Goal: Transaction & Acquisition: Purchase product/service

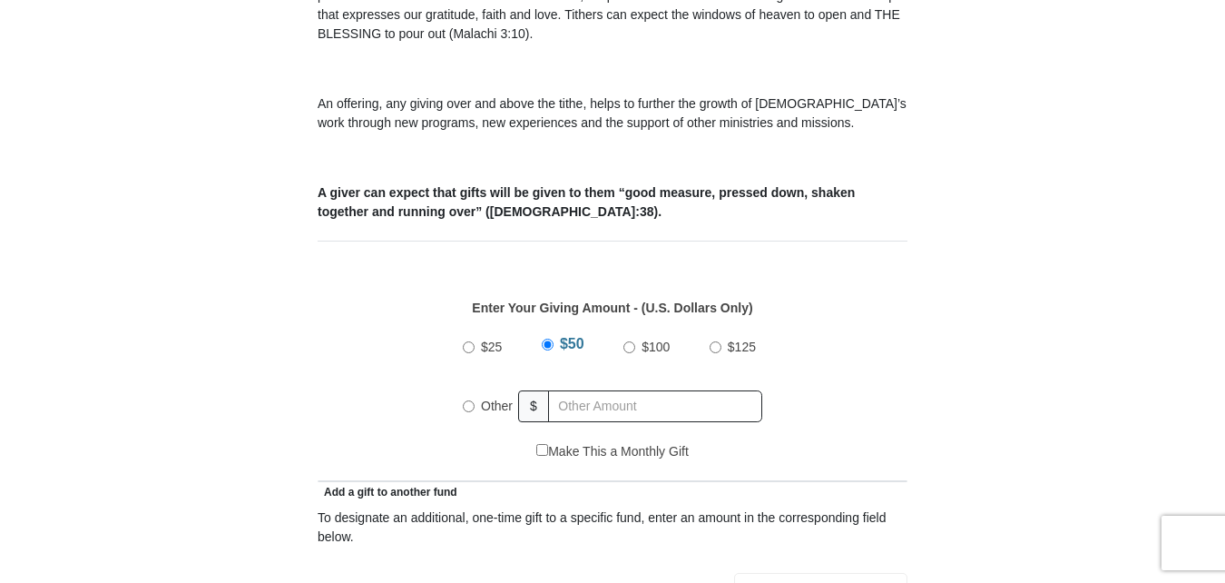
scroll to position [614, 0]
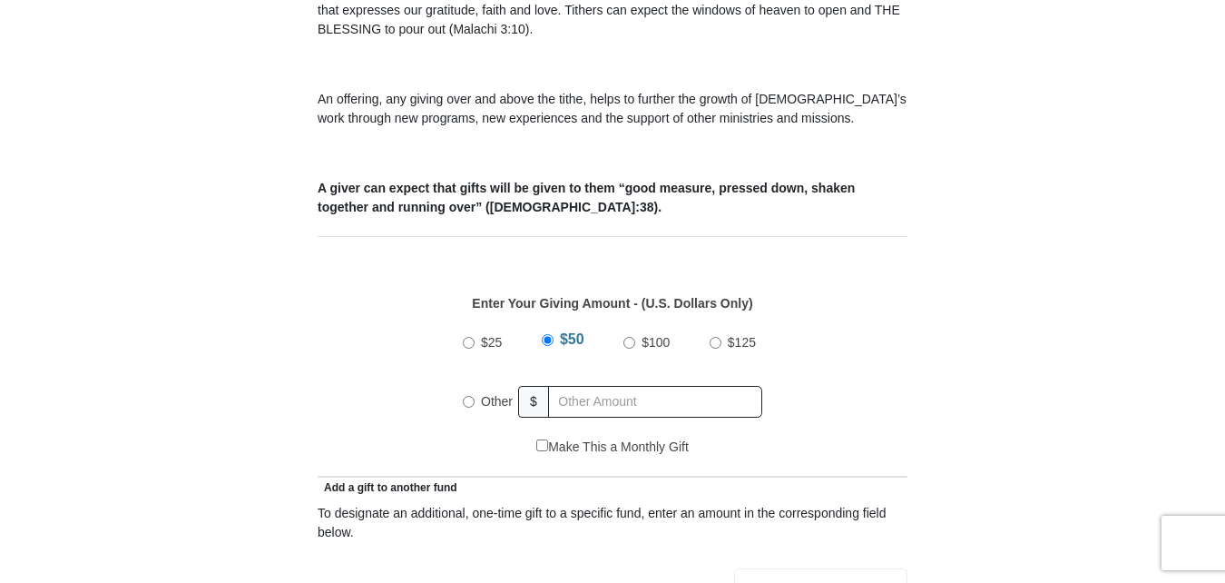
click at [467, 396] on input "Other" at bounding box center [469, 402] width 12 height 12
radio input "true"
click at [579, 386] on input "text" at bounding box center [659, 402] width 208 height 32
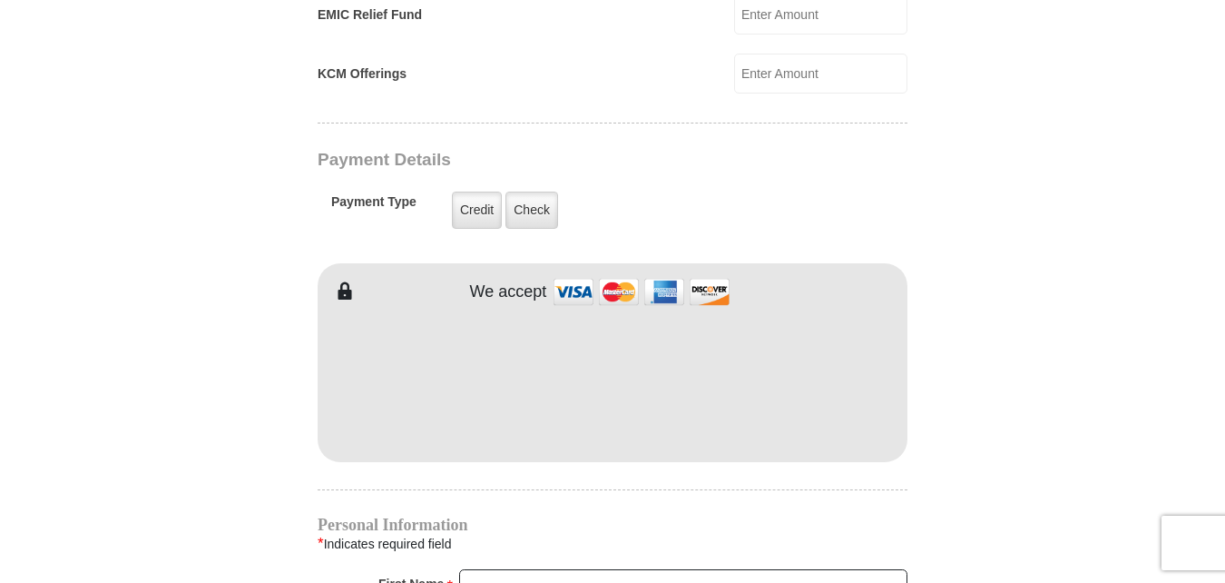
scroll to position [1370, 0]
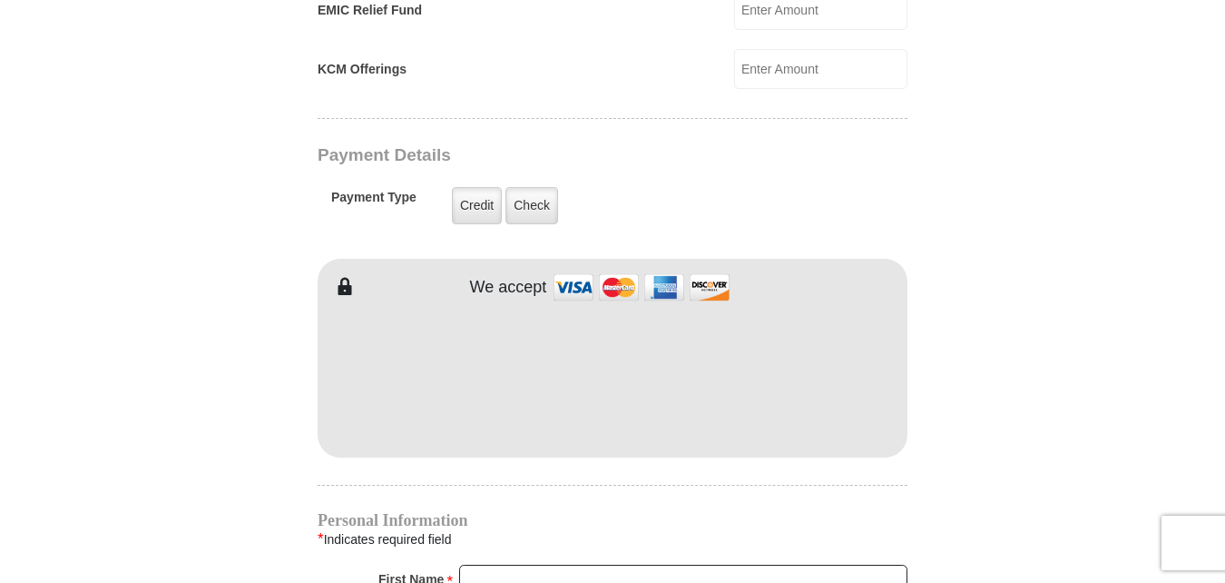
type input "194.00"
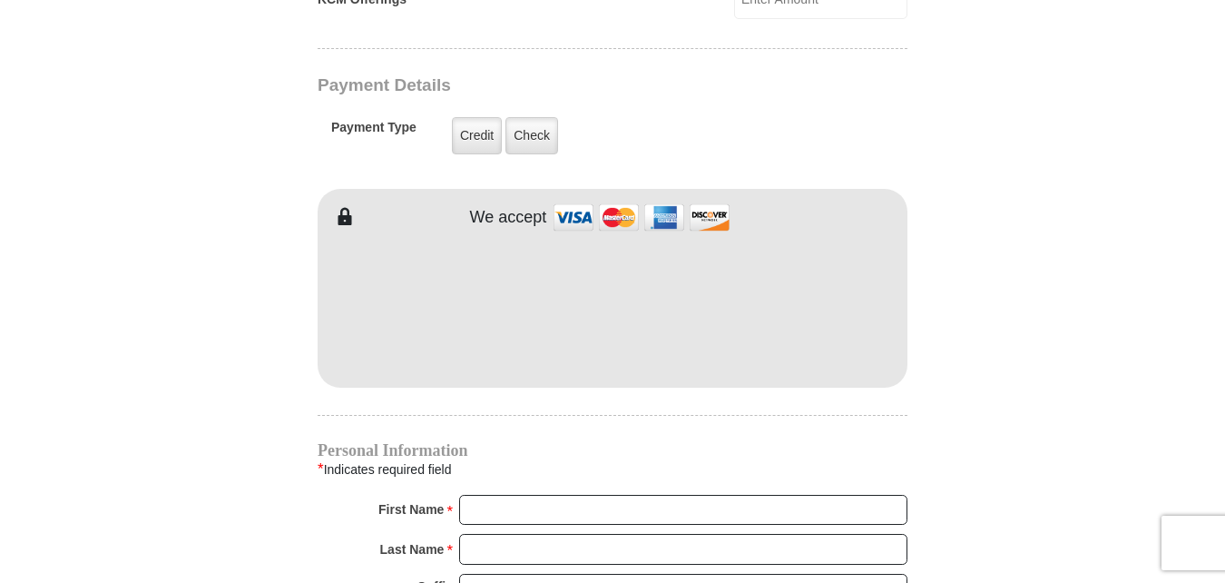
scroll to position [1458, 0]
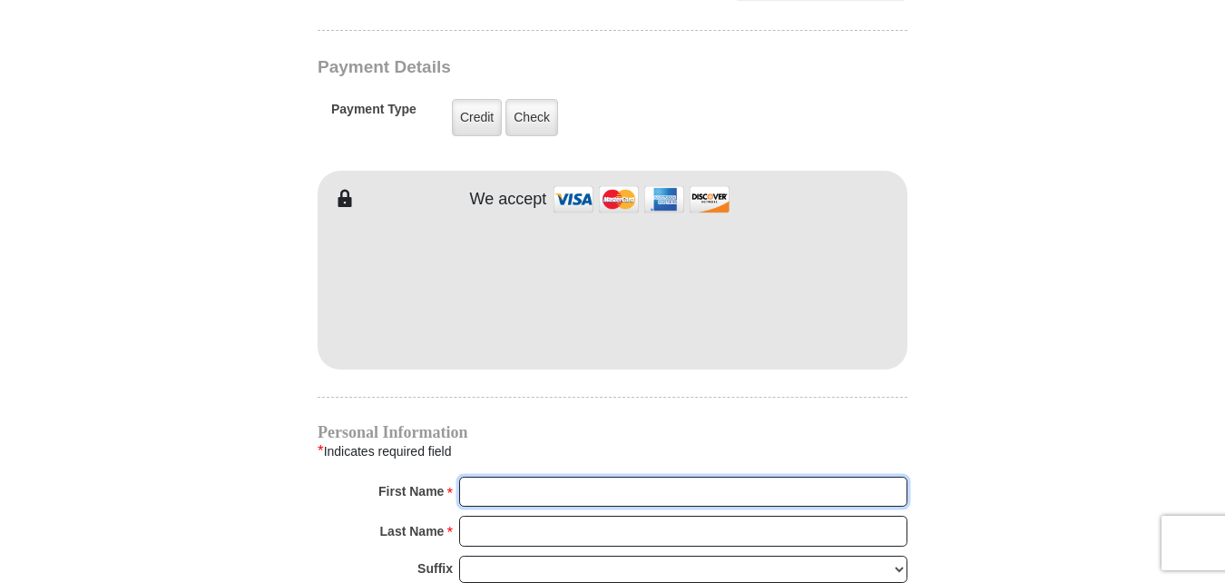
click at [505, 476] on input "First Name *" at bounding box center [683, 491] width 448 height 31
type input "A"
type input "C"
type input "George"
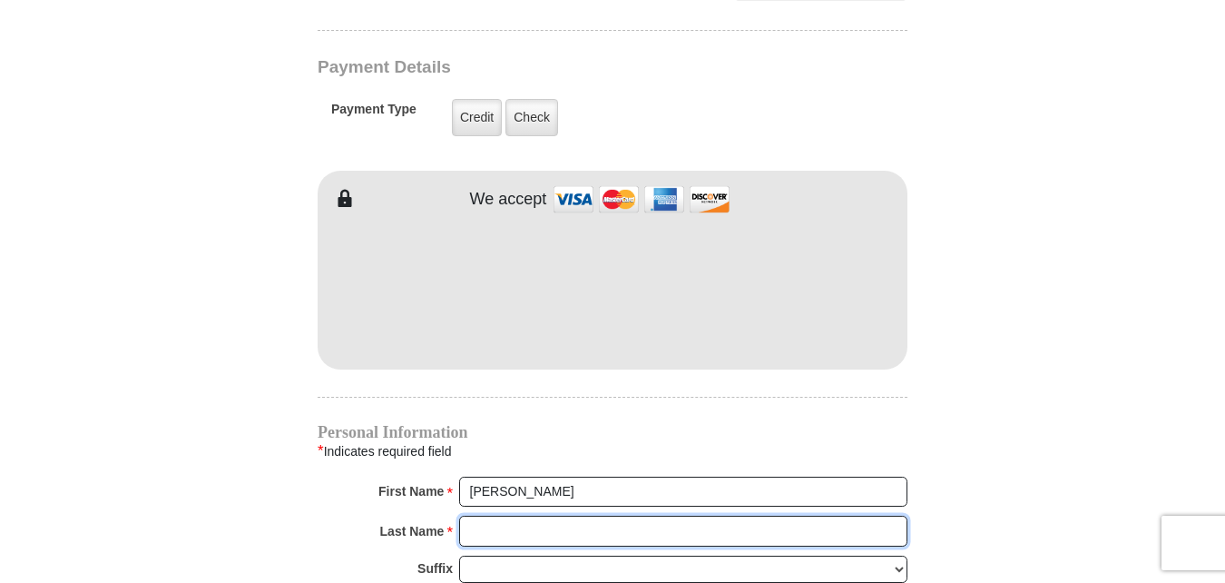
type input "Rose"
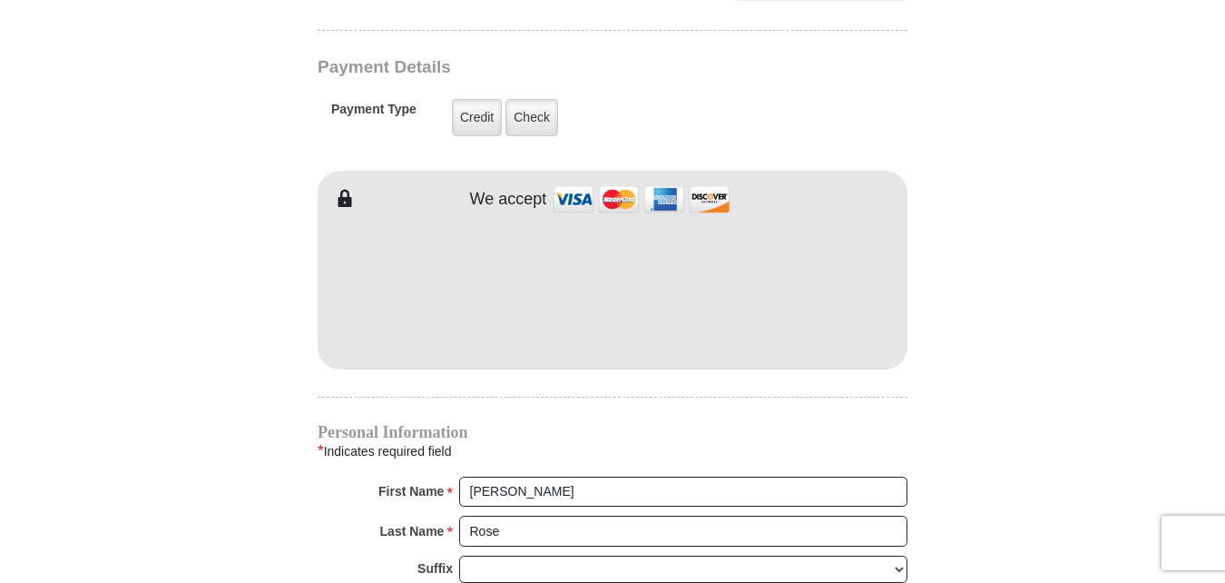
type input "gmrdes53@gmail.com"
type input "4521 Copper Point Dr."
type input "Crowley"
select select "TX"
type input "76036"
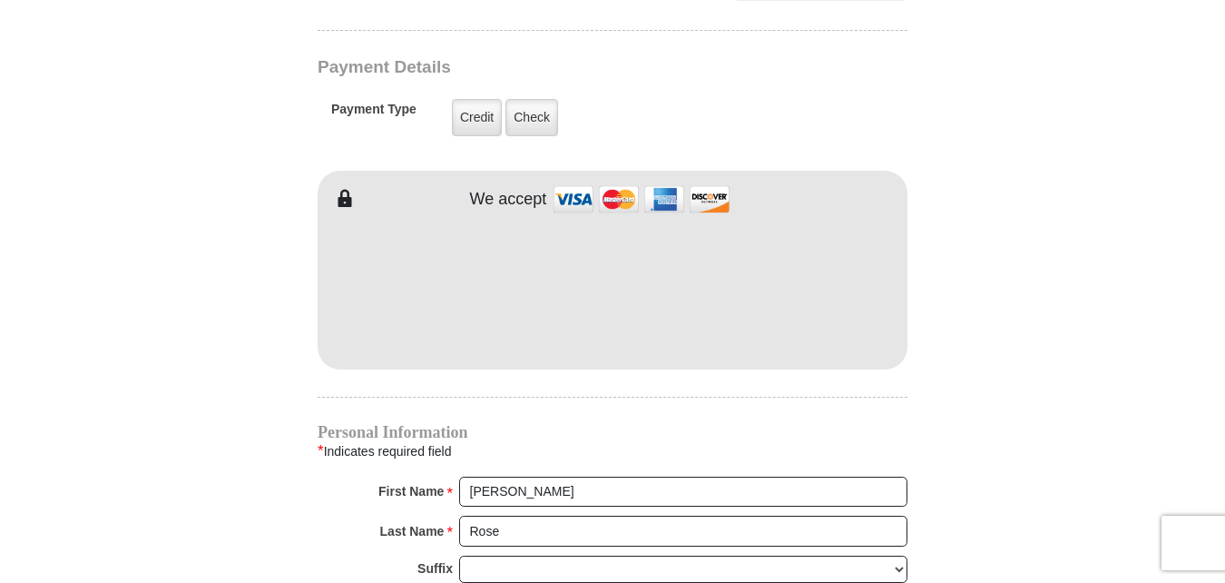
type input "4695004031"
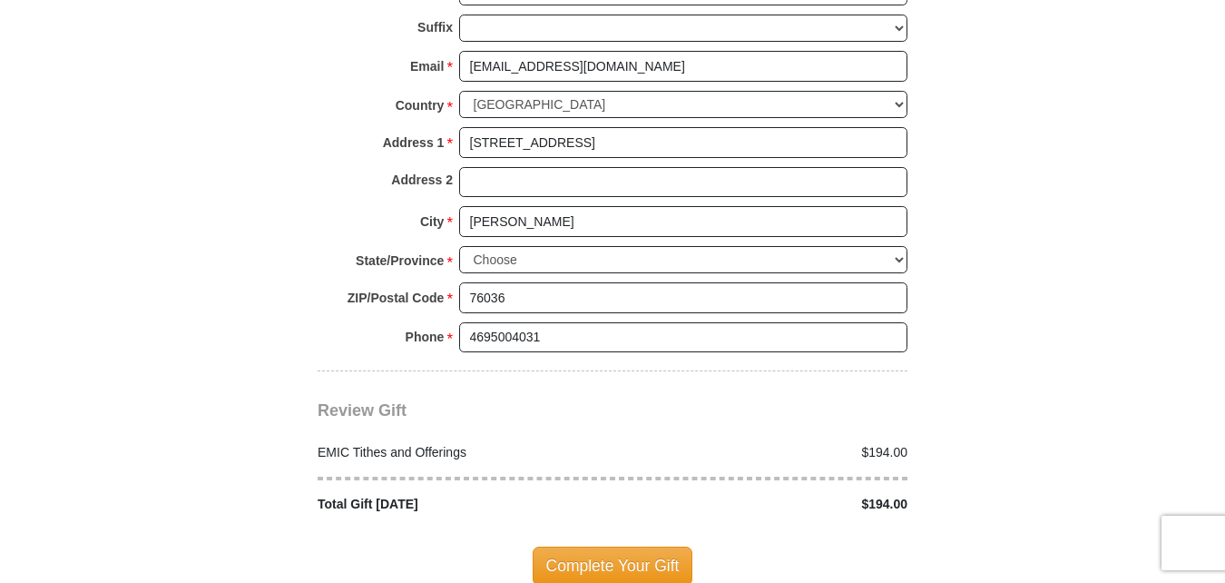
scroll to position [2011, 0]
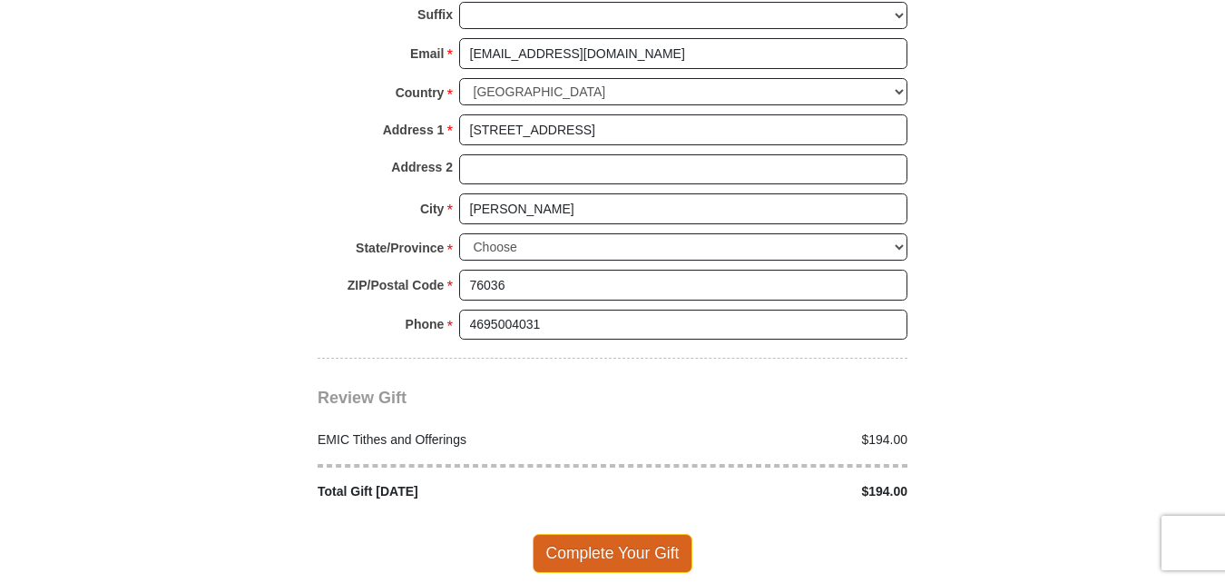
click at [574, 534] on span "Complete Your Gift" at bounding box center [613, 553] width 161 height 38
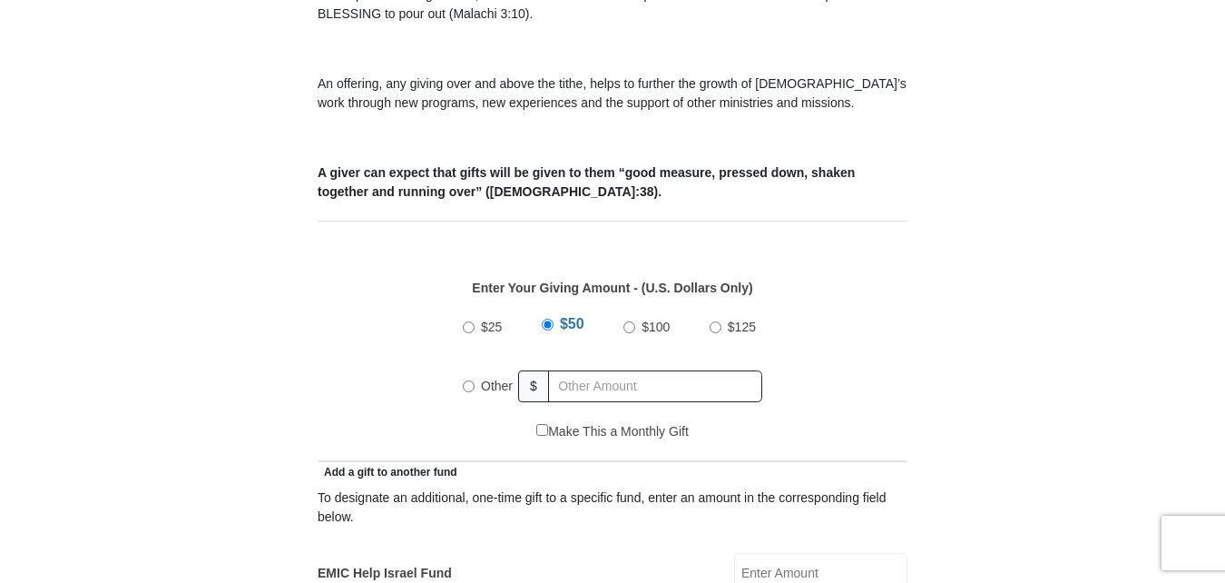
click at [471, 380] on input "Other" at bounding box center [469, 386] width 12 height 12
radio input "true"
click at [608, 370] on input "text" at bounding box center [659, 386] width 208 height 32
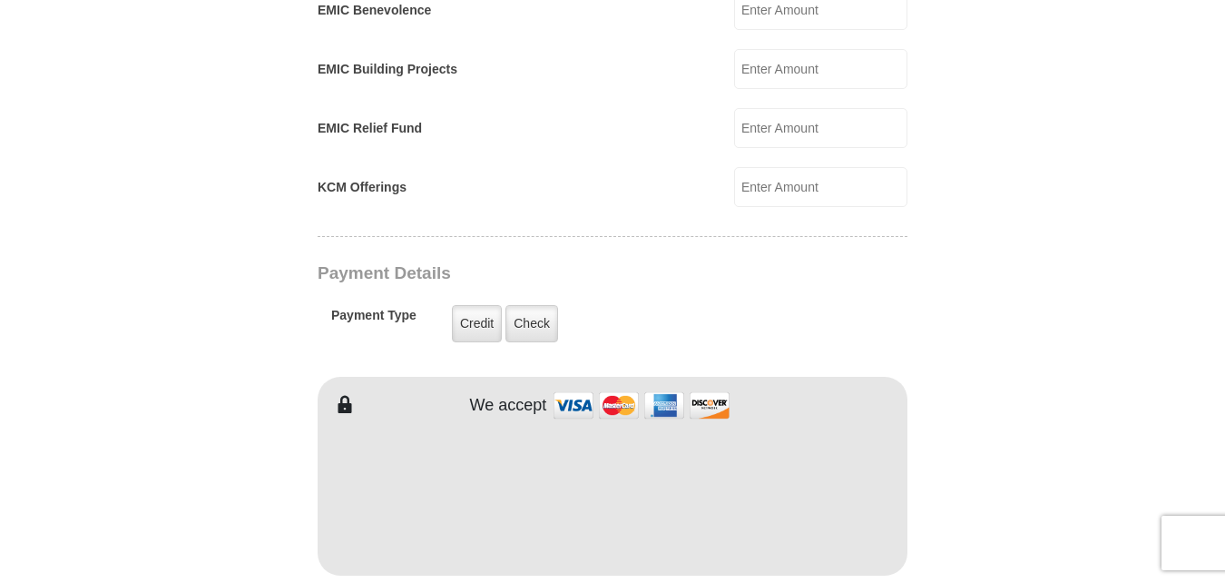
scroll to position [1252, 0]
type input "40.50"
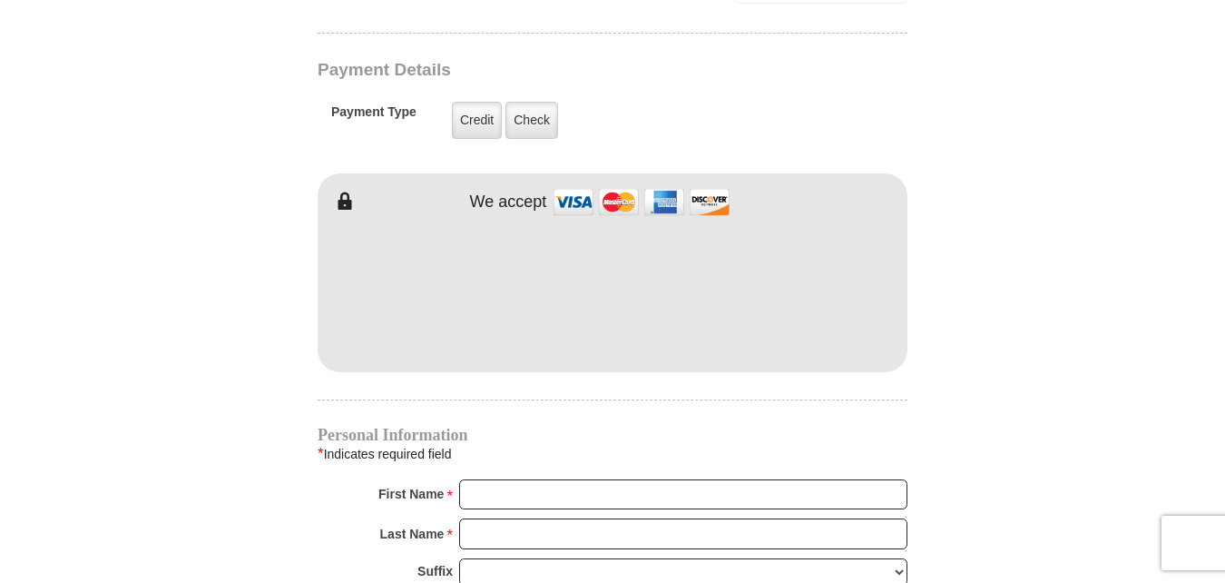
scroll to position [1491, 0]
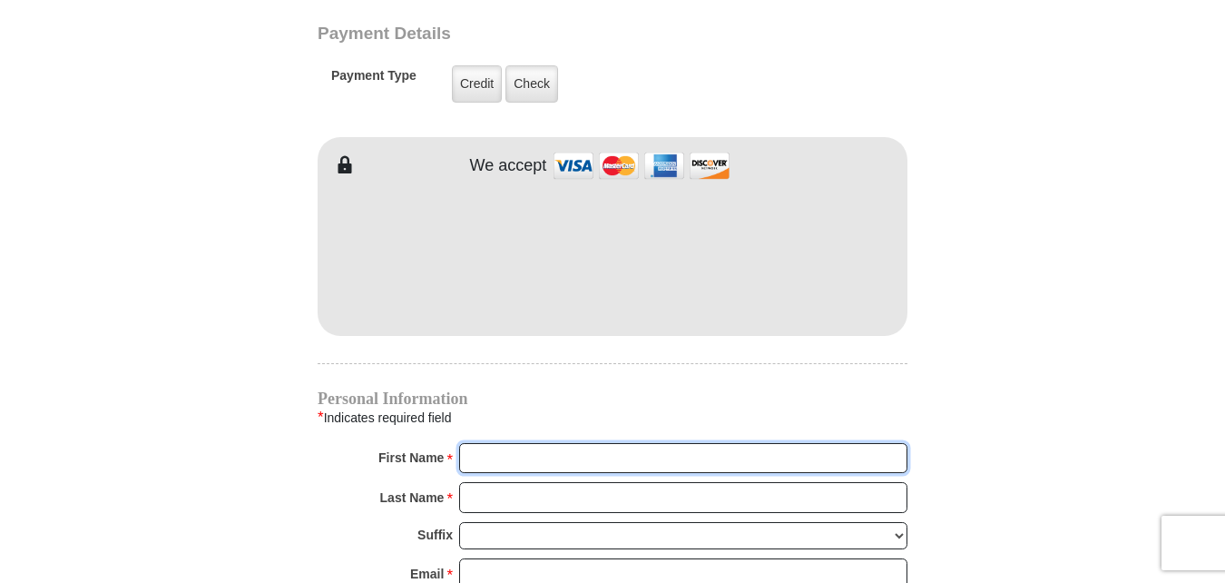
click at [539, 443] on input "First Name *" at bounding box center [683, 458] width 448 height 31
type input "George"
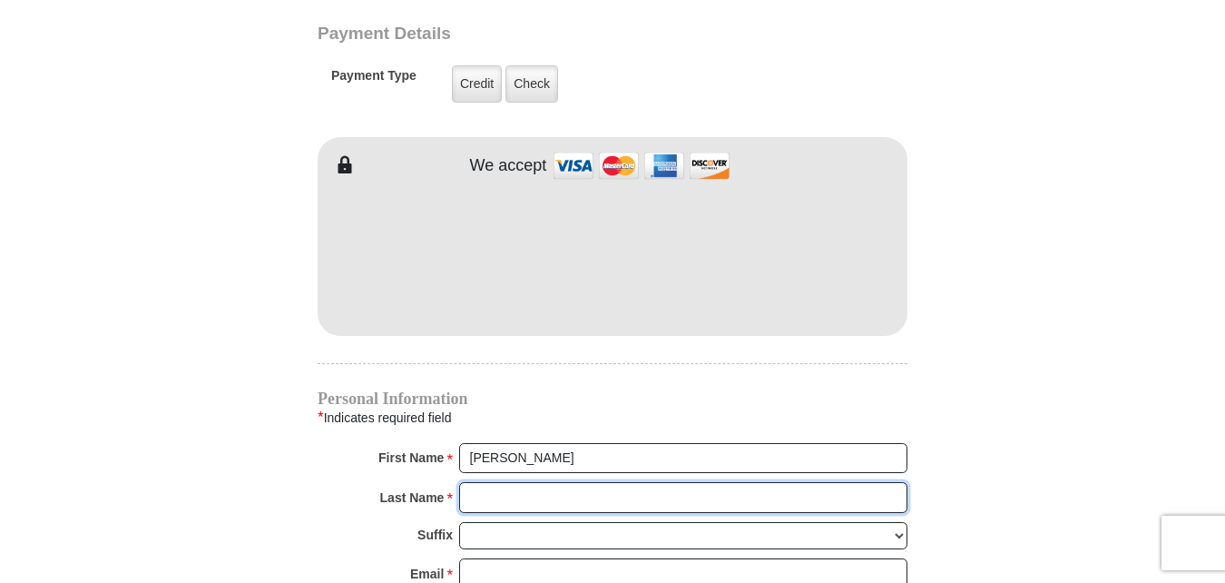
type input "Rose"
type input "gmrdes53@gmail.com"
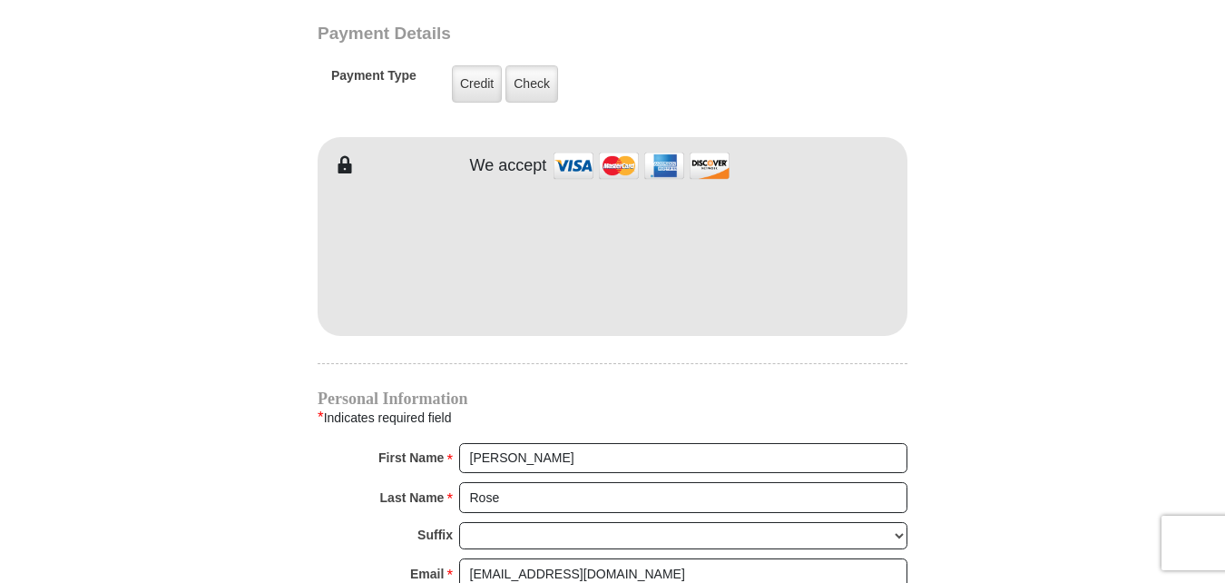
type input "4521 Copper Point Dr."
type input "Crowley"
select select "TX"
type input "76036"
type input "4695004031"
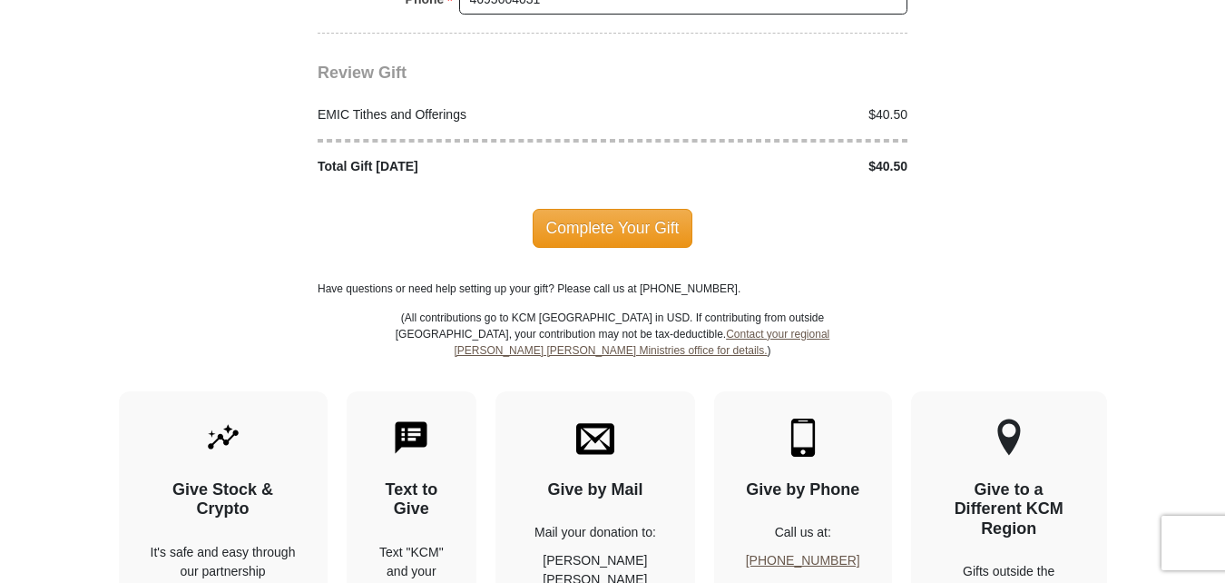
scroll to position [2218, 0]
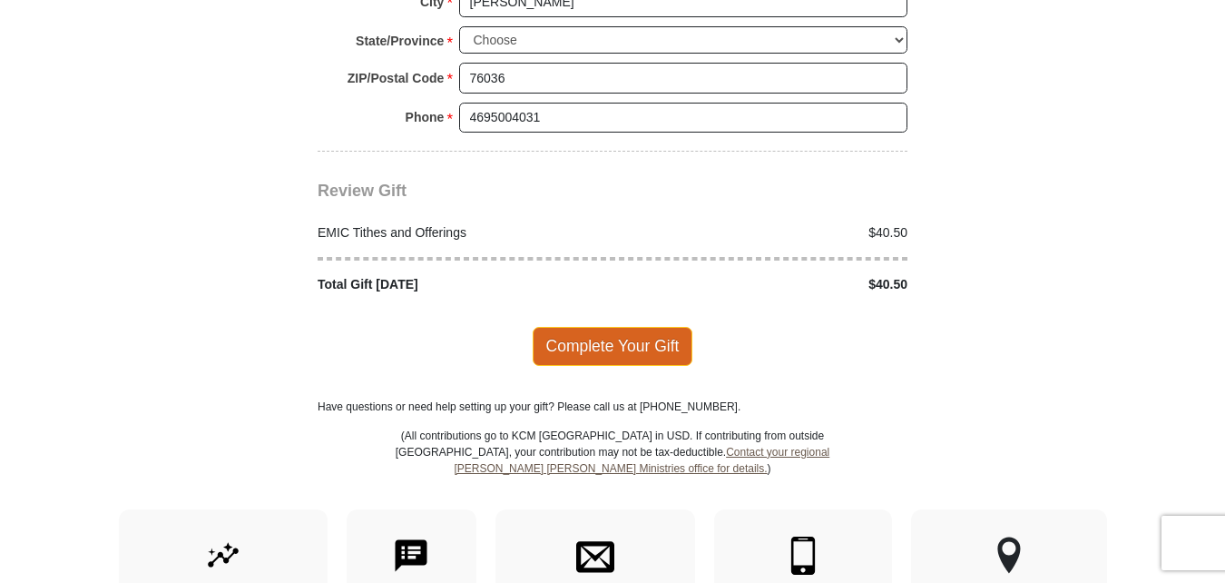
click at [619, 327] on span "Complete Your Gift" at bounding box center [613, 346] width 161 height 38
